Goal: Task Accomplishment & Management: Use online tool/utility

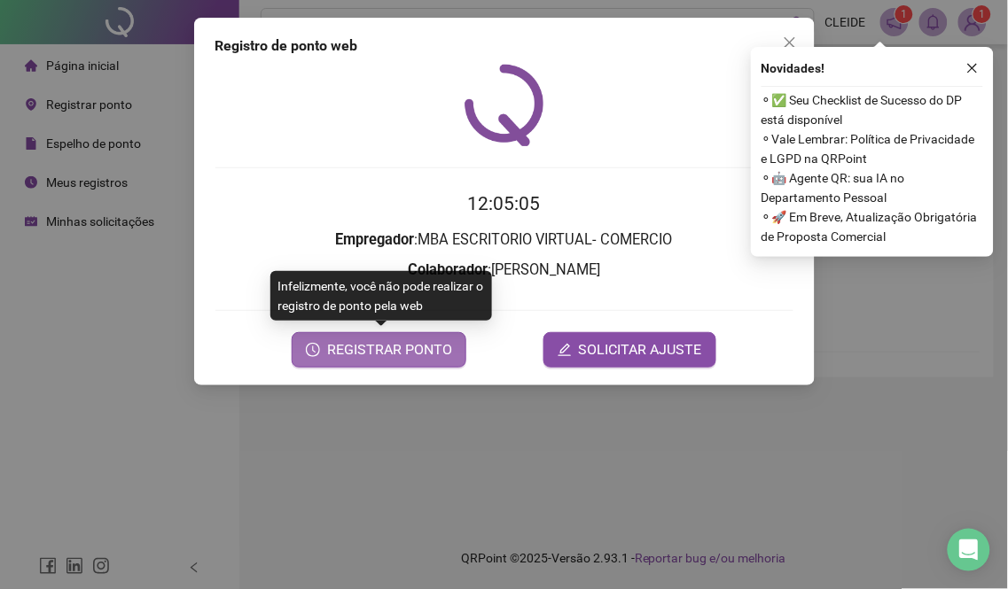
click at [415, 348] on span "REGISTRAR PONTO" at bounding box center [389, 349] width 125 height 21
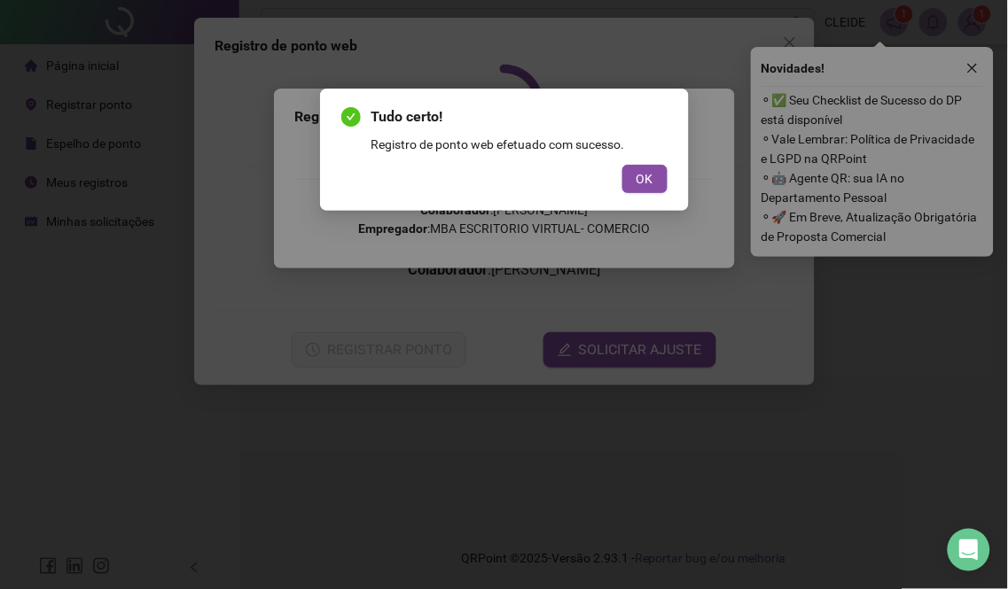
click at [621, 187] on div "OK" at bounding box center [504, 179] width 326 height 28
click at [648, 174] on span "OK" at bounding box center [644, 178] width 17 height 19
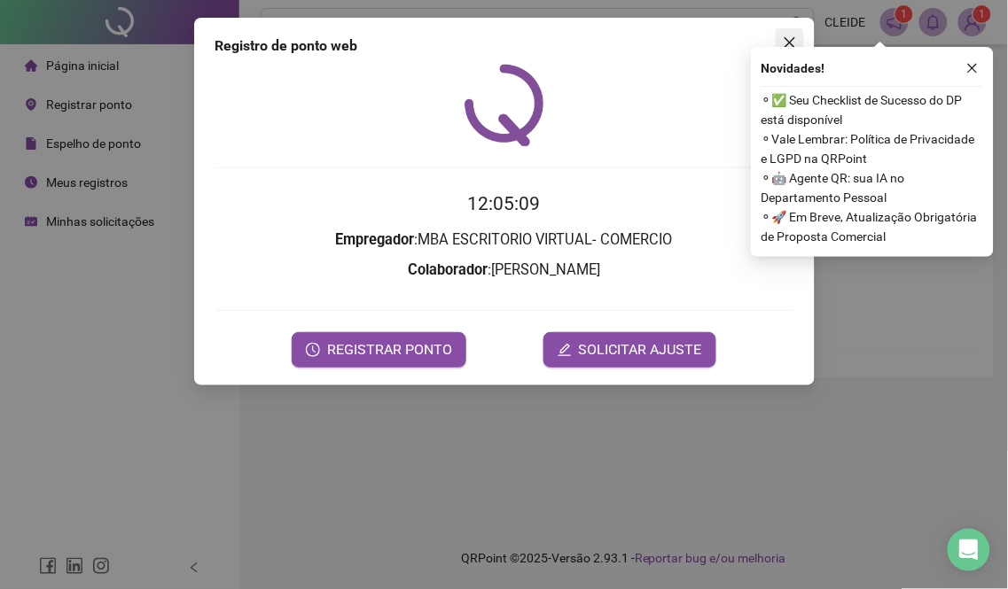
click at [790, 33] on button "Close" at bounding box center [789, 42] width 28 height 28
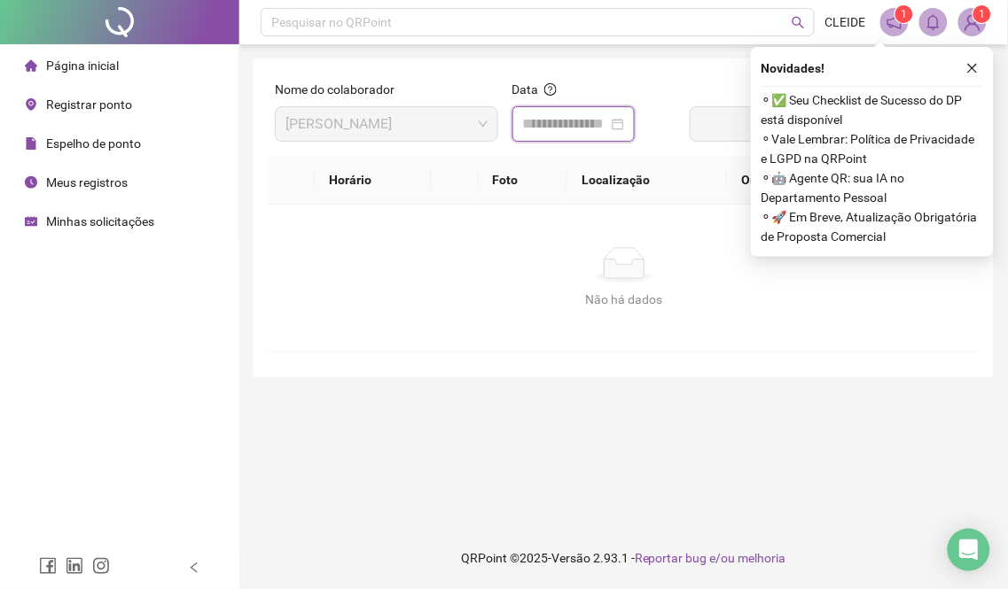
click at [597, 122] on input at bounding box center [565, 123] width 85 height 21
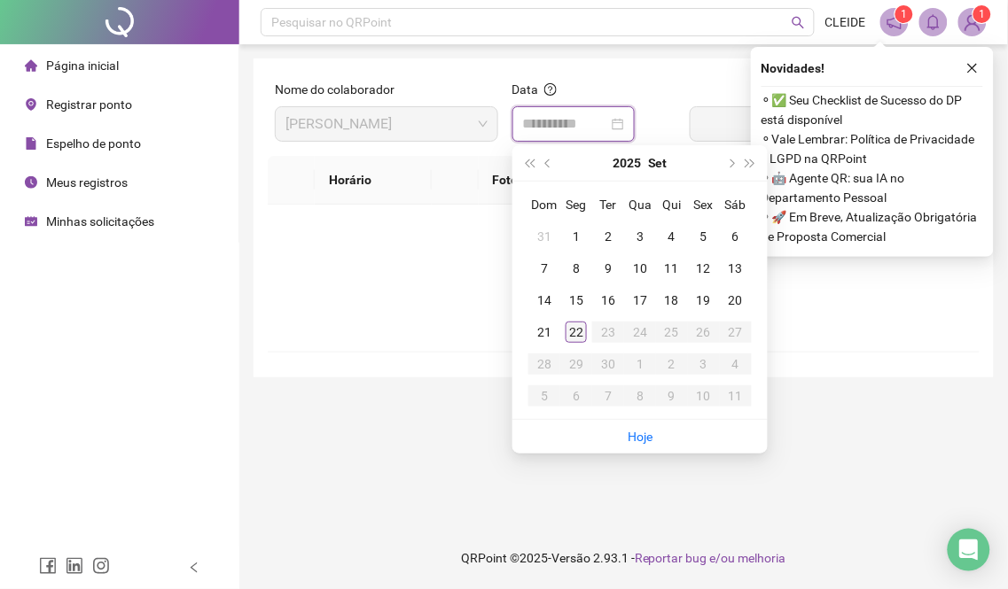
type input "**********"
click at [574, 333] on div "22" at bounding box center [575, 332] width 21 height 21
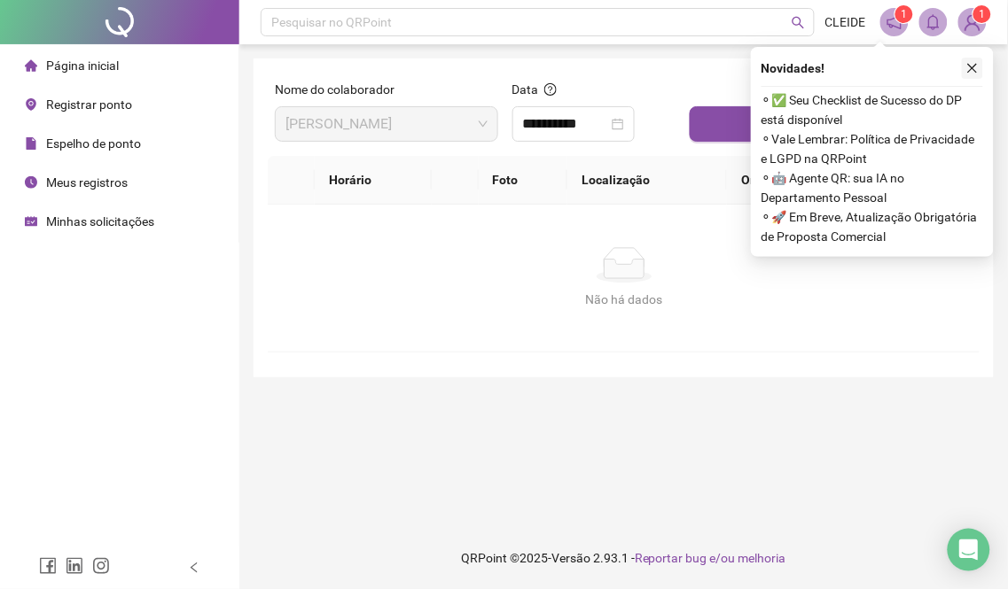
click at [975, 59] on button "button" at bounding box center [972, 68] width 21 height 21
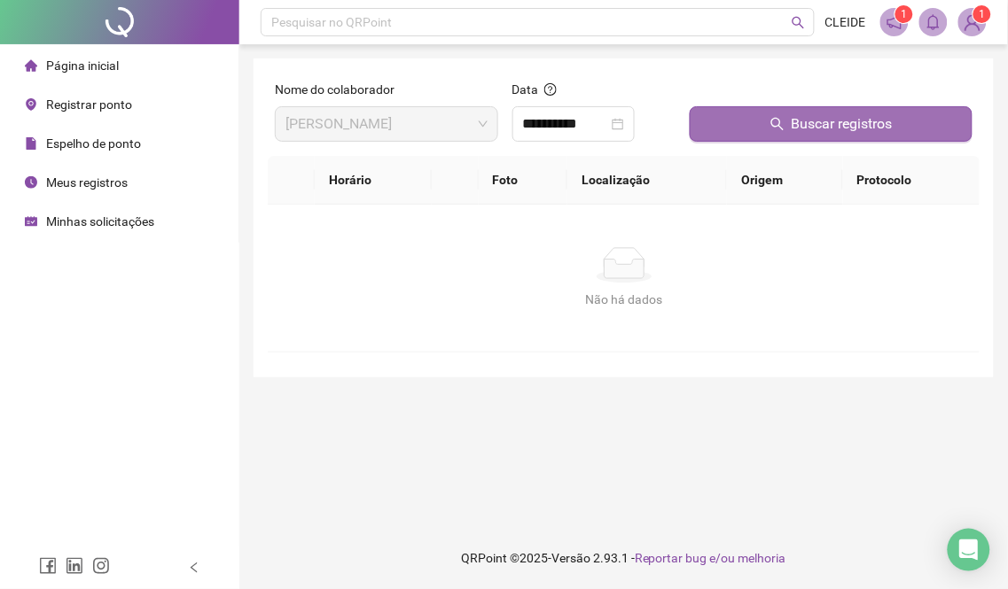
click at [807, 137] on button "Buscar registros" at bounding box center [831, 123] width 283 height 35
